Goal: Communication & Community: Ask a question

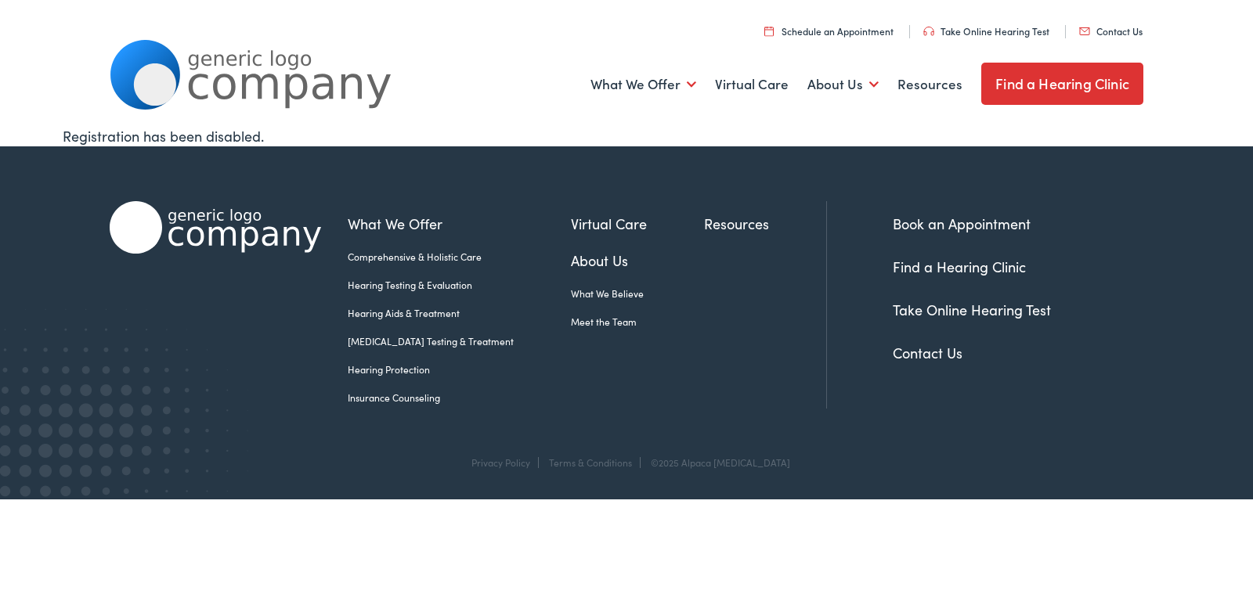
click at [1117, 36] on link "Contact Us" at bounding box center [1110, 30] width 63 height 13
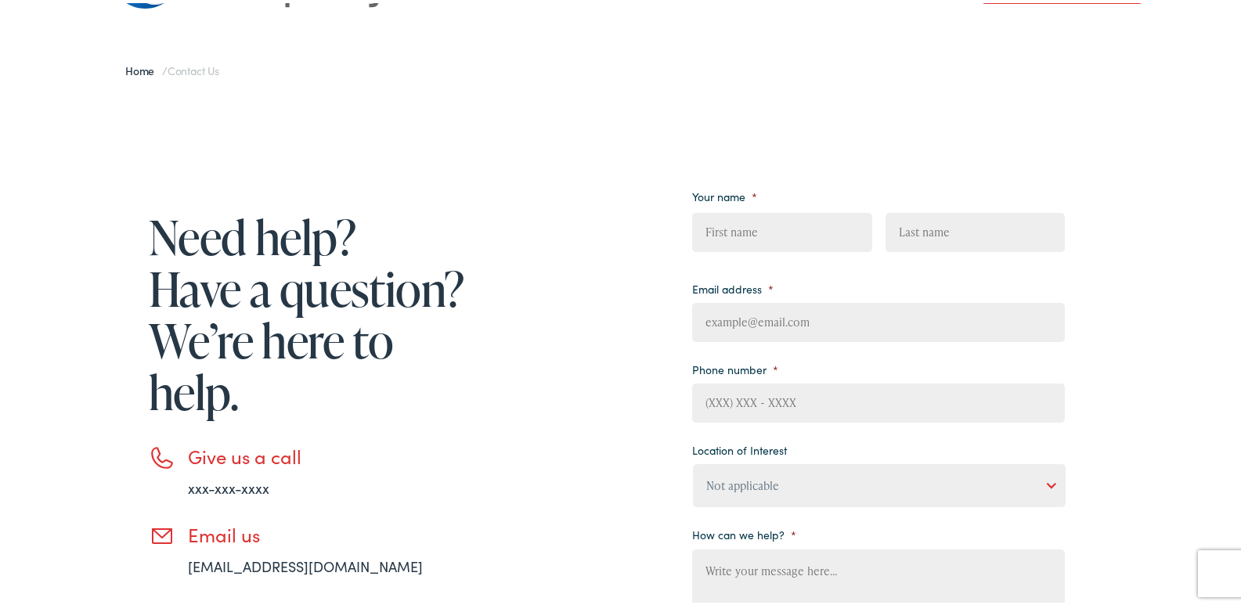
scroll to position [157, 0]
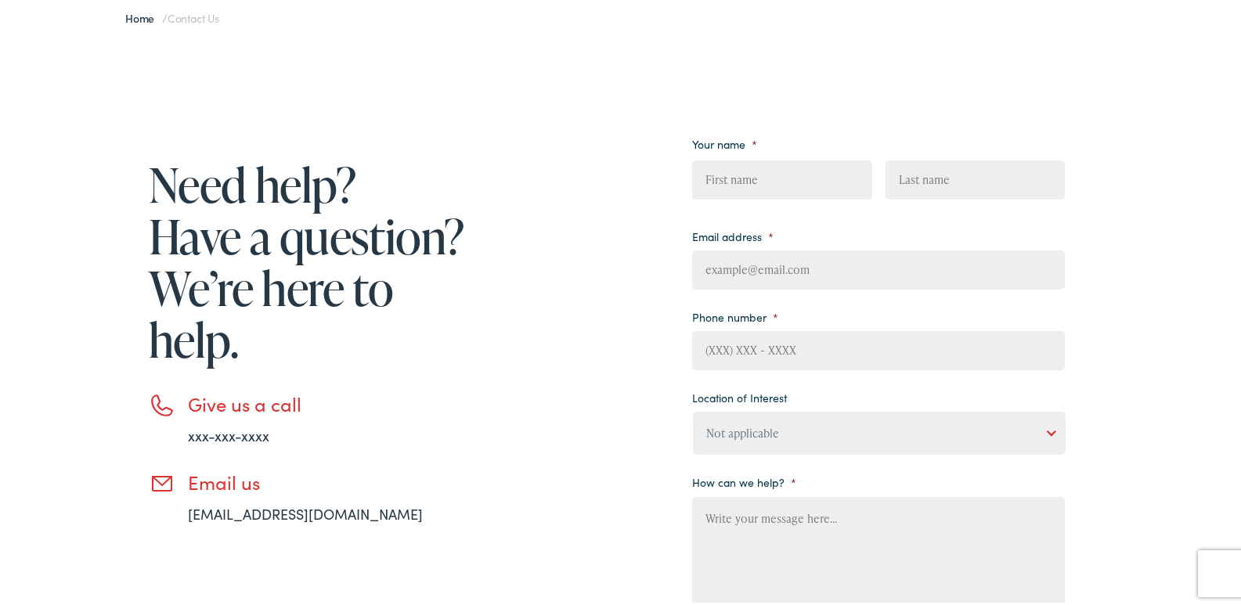
drag, startPoint x: 788, startPoint y: 182, endPoint x: 788, endPoint y: 195, distance: 13.3
click at [788, 182] on input "First" at bounding box center [781, 176] width 179 height 39
type input "Abbey"
type input "Grant"
type input "[EMAIL_ADDRESS][DOMAIN_NAME]"
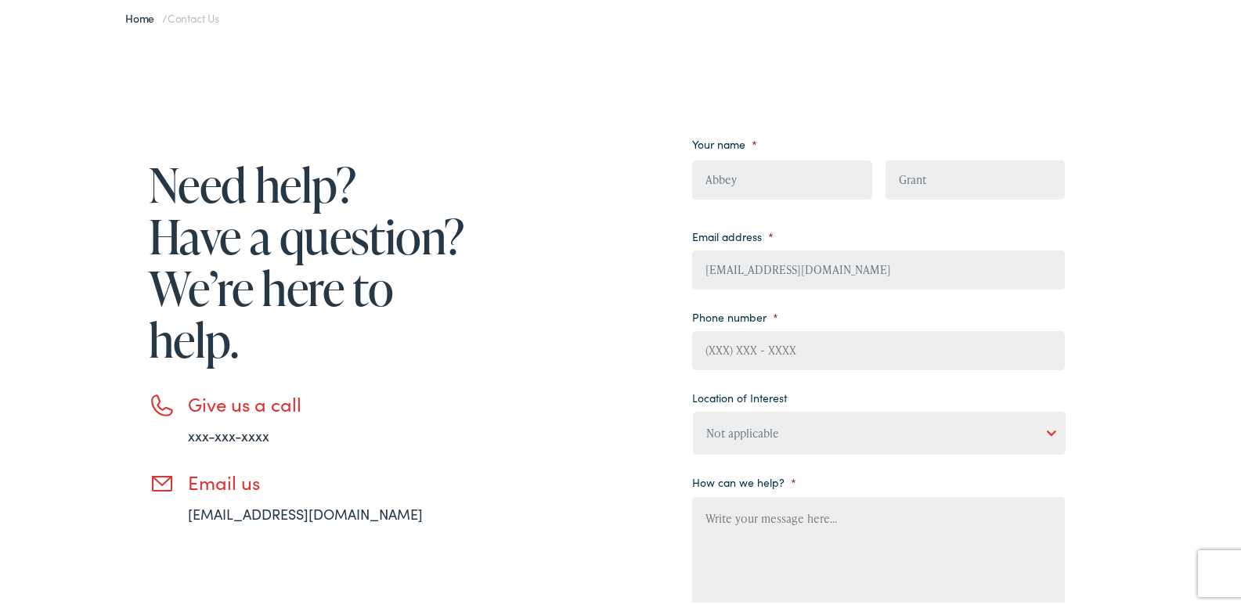
type input "8647404025"
click at [768, 560] on textarea "How can we help? *" at bounding box center [878, 556] width 373 height 125
paste textarea "Would you like me to prepare a complimentary, no-obligation cleaning proposal f…"
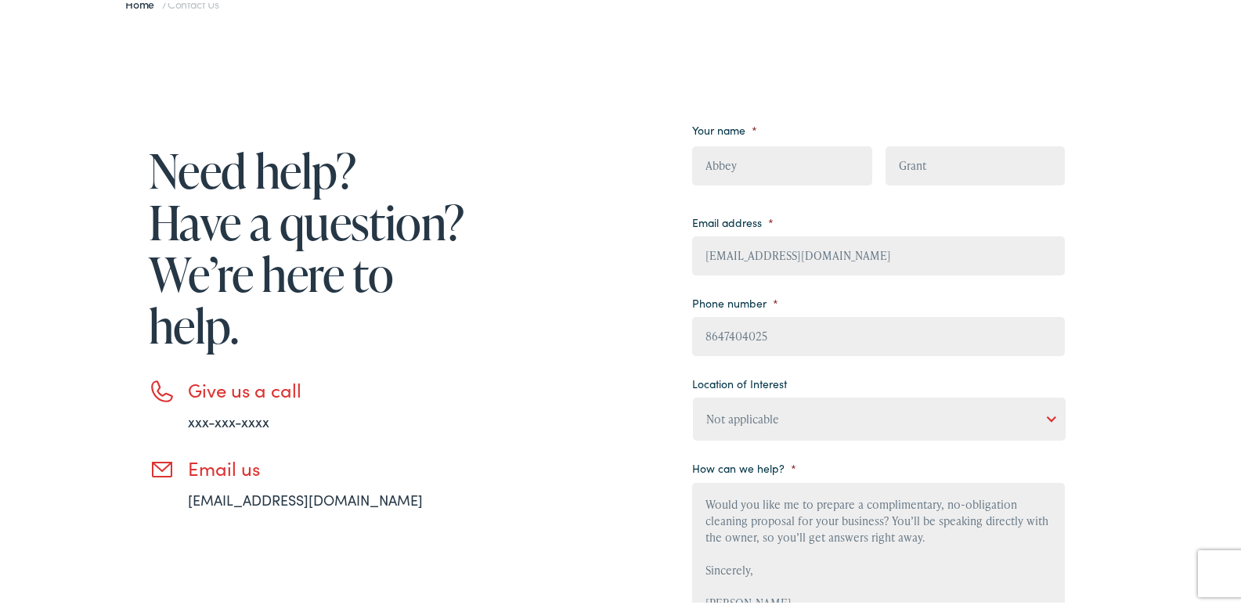
scroll to position [85, 0]
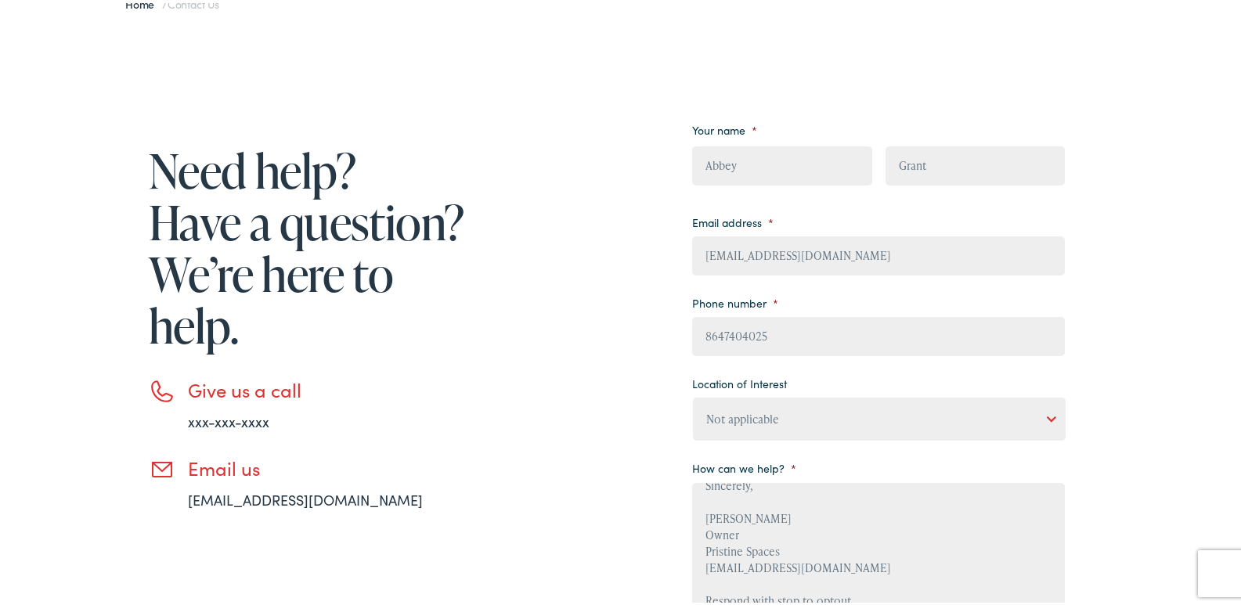
type textarea "Would you like me to prepare a complimentary, no-obligation cleaning proposal f…"
click at [777, 436] on ul "Your name * Abbey First Grant Last Email address * [EMAIL_ADDRESS][DOMAIN_NAME]…" at bounding box center [878, 362] width 373 height 494
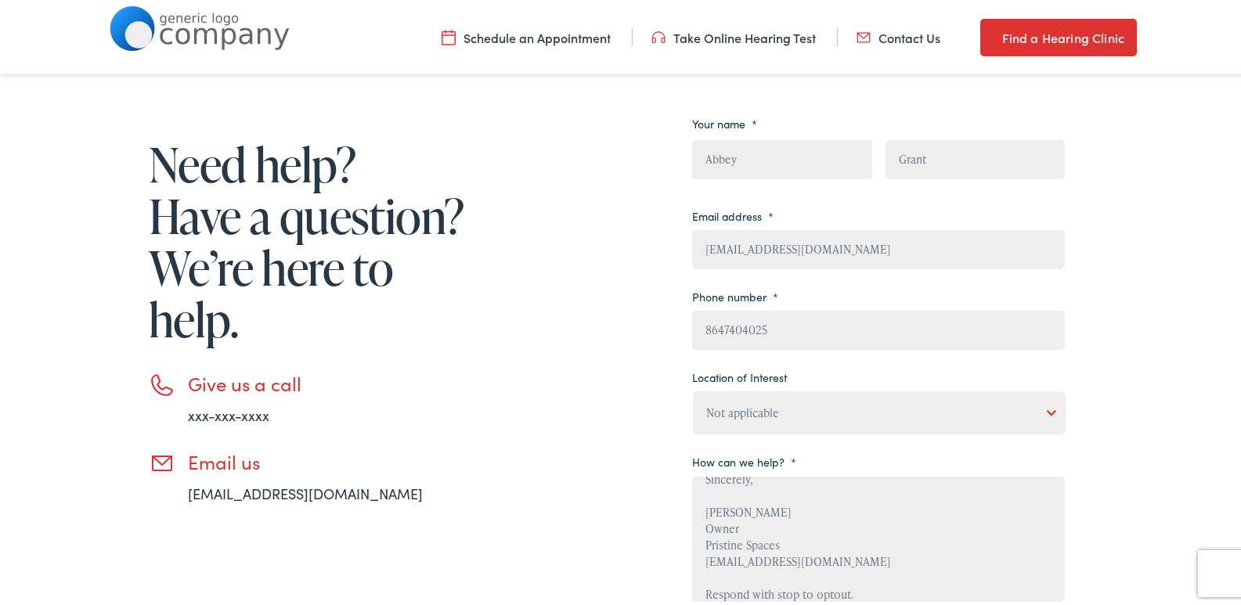
drag, startPoint x: 778, startPoint y: 415, endPoint x: 780, endPoint y: 443, distance: 28.2
click at [779, 416] on select "Not applicable [PERSON_NAME] [MEDICAL_DATA], Seguin Estes [MEDICAL_DATA], San […" at bounding box center [879, 409] width 373 height 43
select select "[PERSON_NAME] Hearing, [GEOGRAPHIC_DATA]"
click at [693, 388] on select "Not applicable [PERSON_NAME] [MEDICAL_DATA], Seguin Estes [MEDICAL_DATA], San […" at bounding box center [879, 409] width 373 height 43
click at [800, 490] on textarea "Would you like me to prepare a complimentary, no-obligation cleaning proposal f…" at bounding box center [878, 536] width 373 height 125
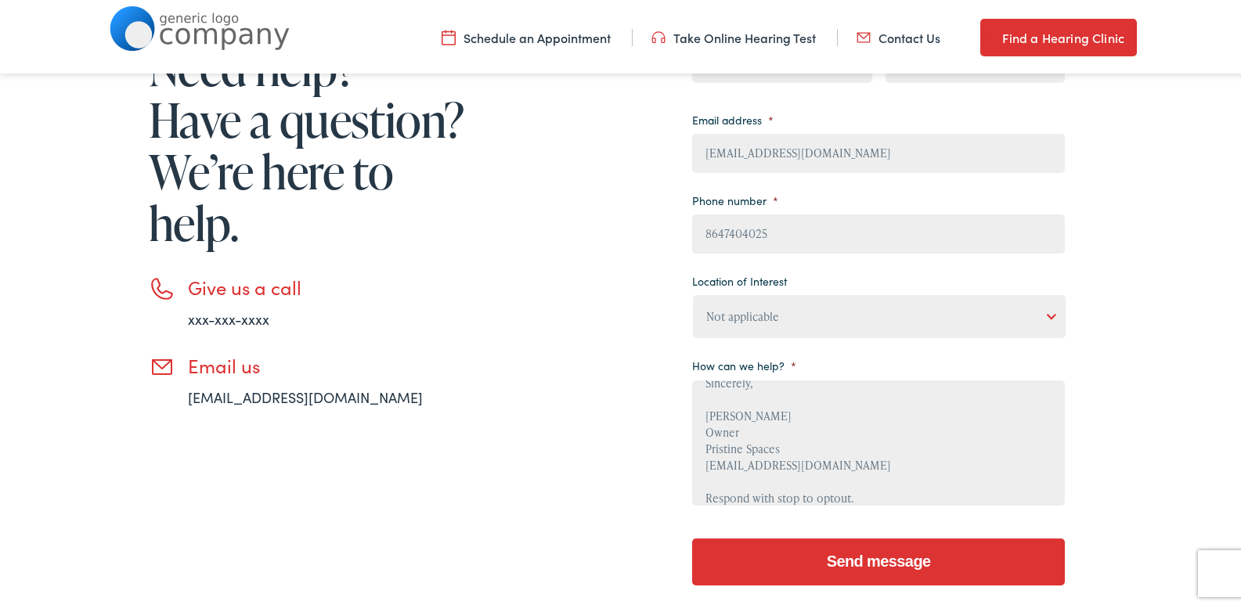
scroll to position [327, 0]
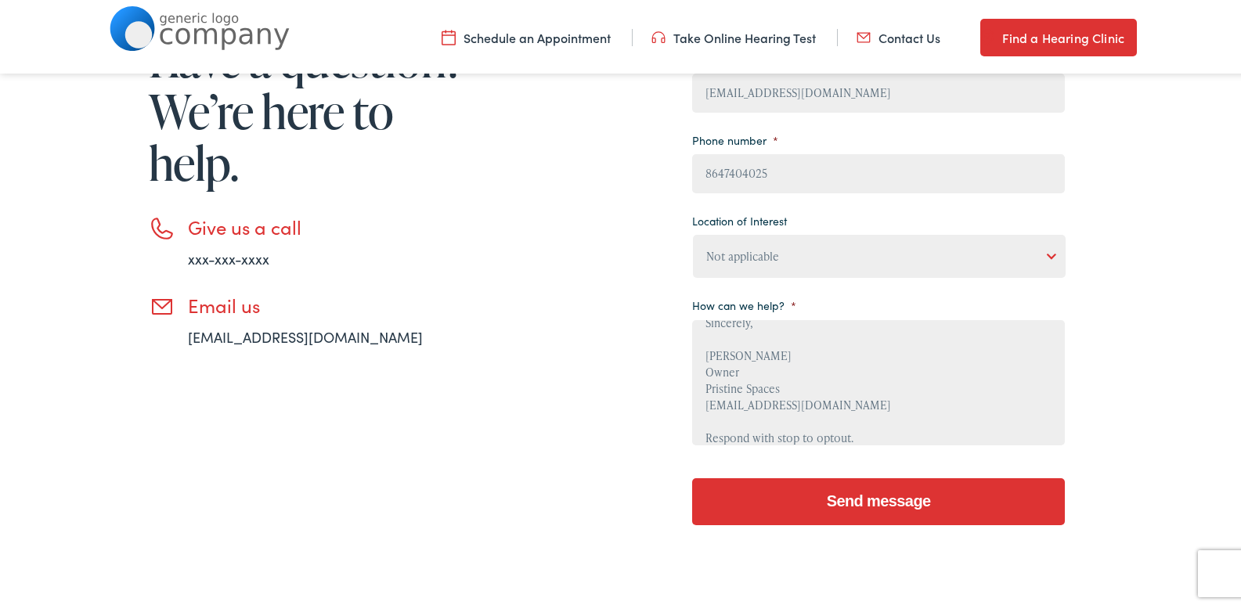
click at [860, 504] on input "Send message" at bounding box center [878, 498] width 373 height 47
click at [864, 397] on textarea "Would you like me to prepare a complimentary, no-obligation cleaning proposal f…" at bounding box center [878, 379] width 373 height 125
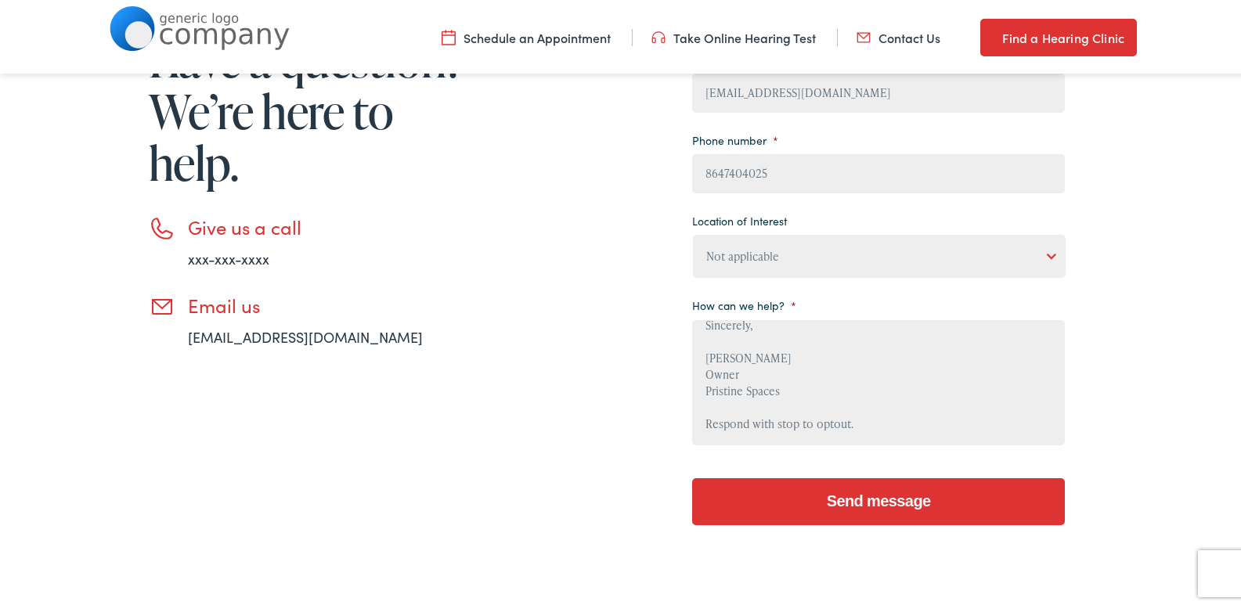
type textarea "Would you like me to prepare a complimentary, no-obligation cleaning proposal f…"
click at [868, 496] on input "Send message" at bounding box center [878, 498] width 373 height 47
